Goal: Transaction & Acquisition: Purchase product/service

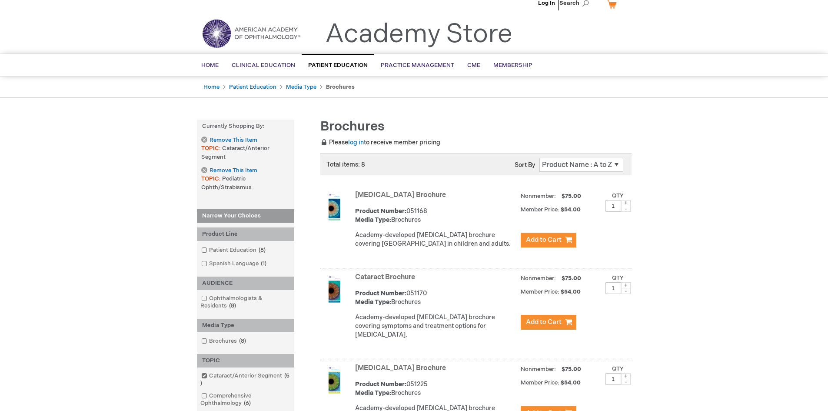
scroll to position [6, 0]
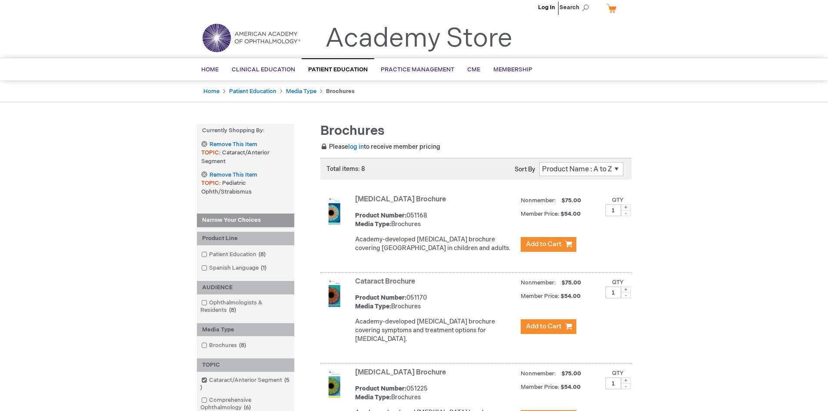
click at [618, 170] on select "Position Product Name : A to Z Product Name : Z to A Price : Low to High Price …" at bounding box center [581, 169] width 84 height 14
click at [615, 169] on select "Position Product Name : A to Z Product Name : Z to A Price : Low to High Price …" at bounding box center [581, 169] width 84 height 14
select select "name"
click at [539, 162] on select "Position Product Name : A to Z Product Name : Z to A Price : Low to High Price …" at bounding box center [581, 169] width 84 height 14
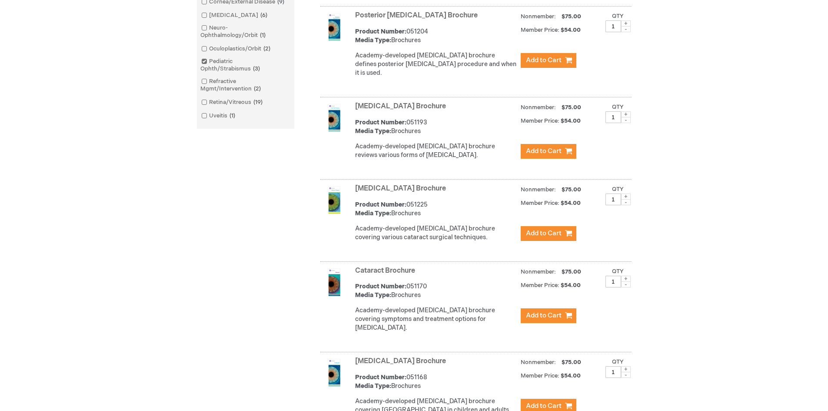
scroll to position [426, 0]
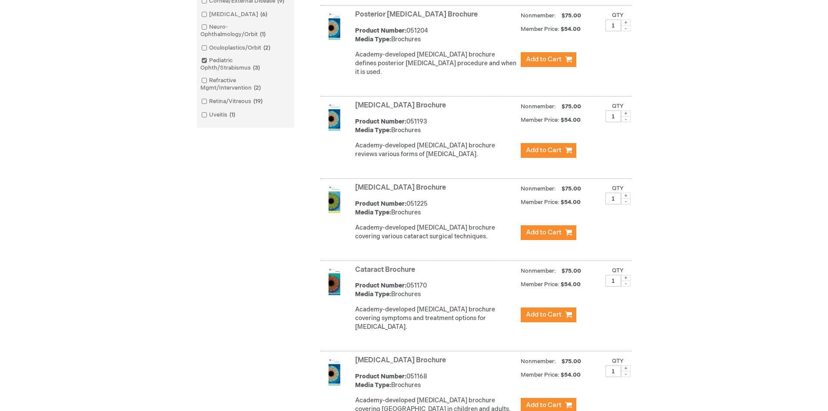
click at [404, 13] on link "Posterior [MEDICAL_DATA] Brochure" at bounding box center [416, 14] width 123 height 8
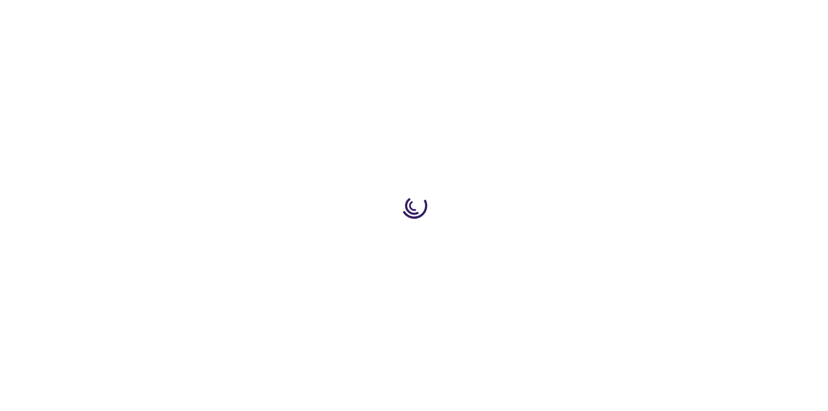
type input "1"
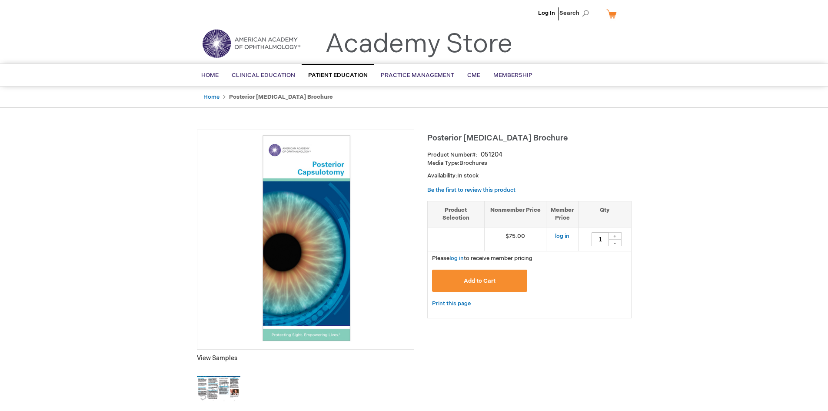
click at [203, 390] on img at bounding box center [218, 388] width 43 height 43
click at [214, 381] on img at bounding box center [218, 388] width 43 height 43
